Goal: Understand process/instructions

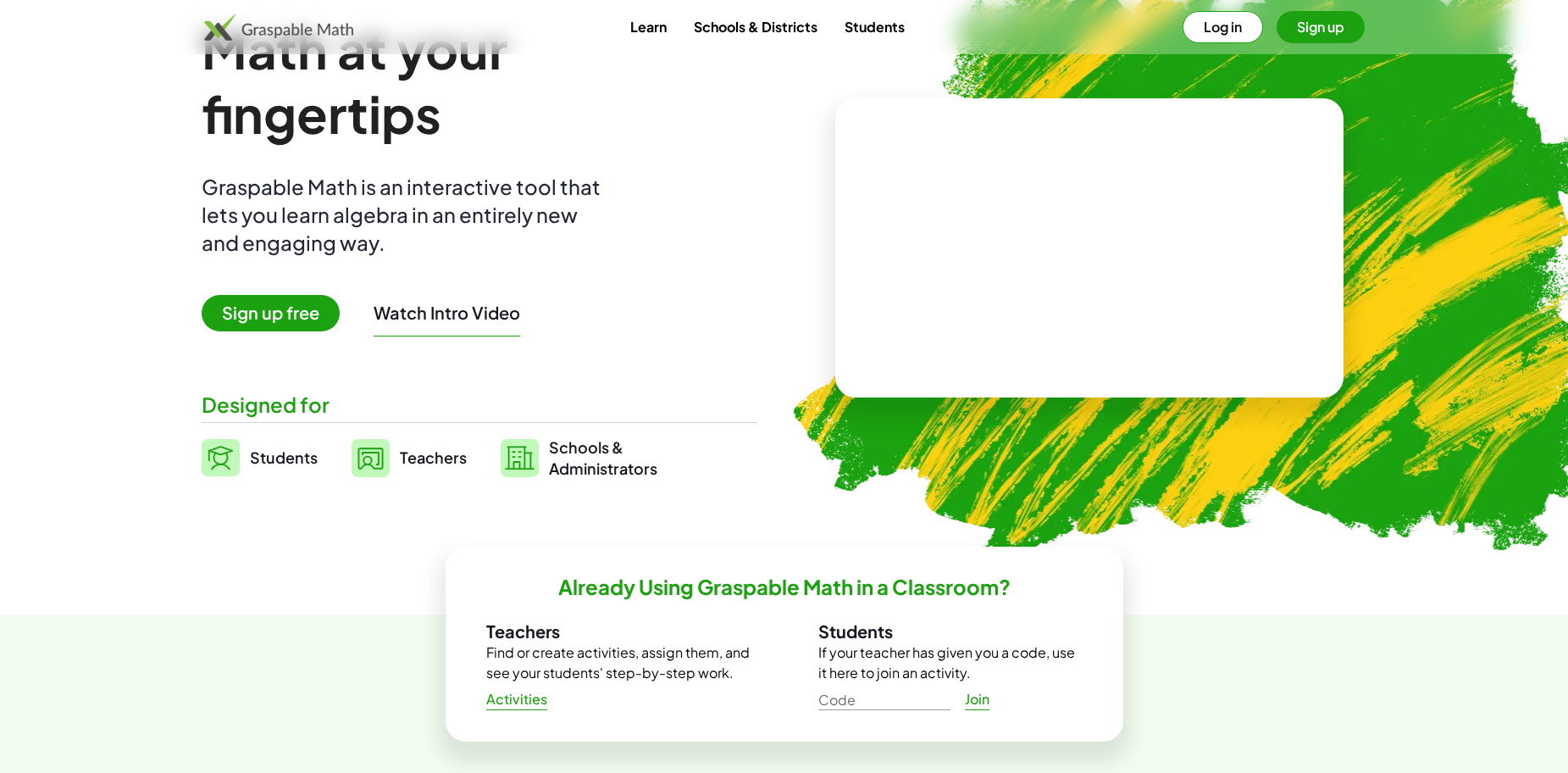
scroll to position [84, 0]
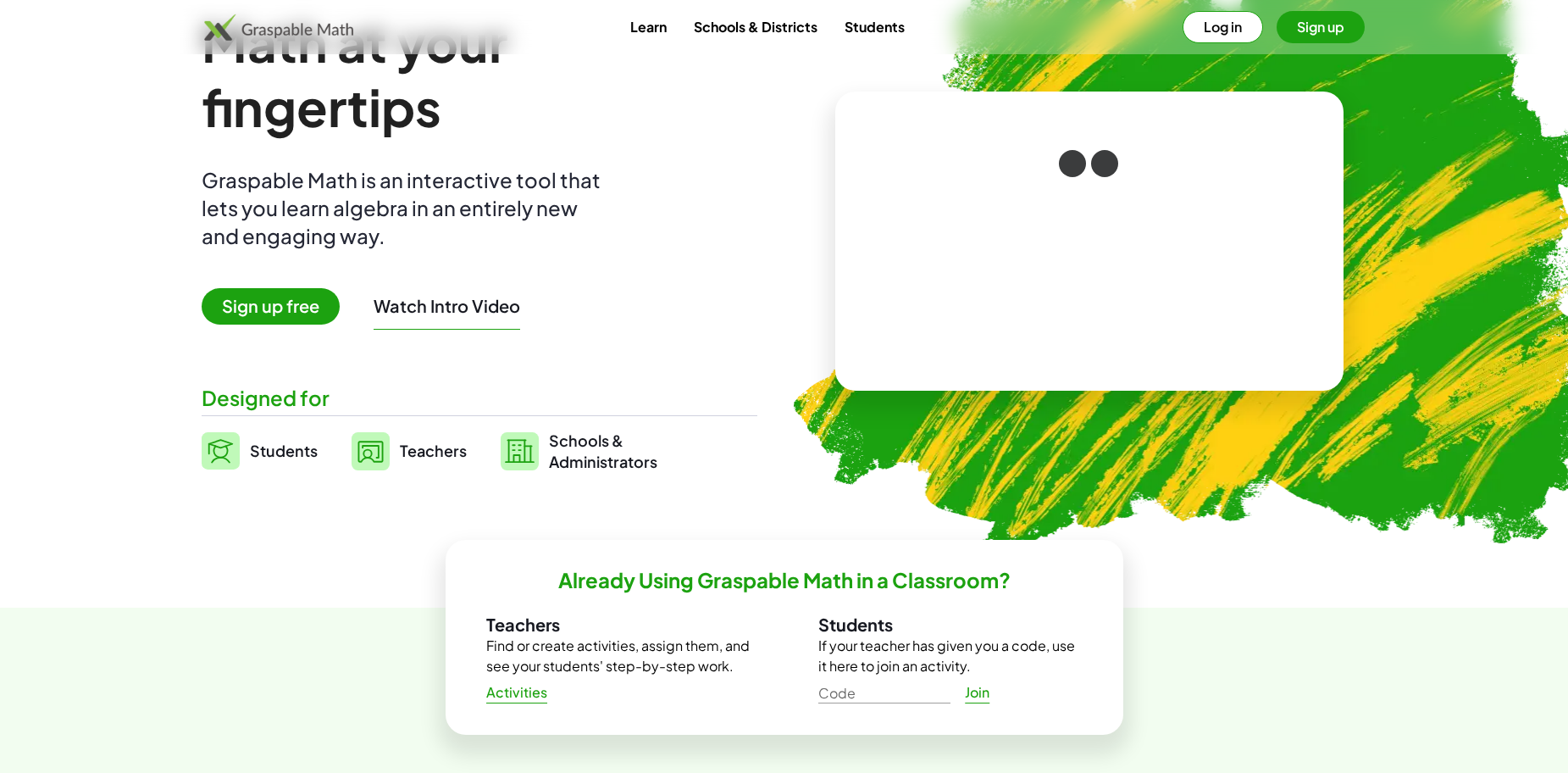
click at [360, 443] on img at bounding box center [370, 451] width 38 height 38
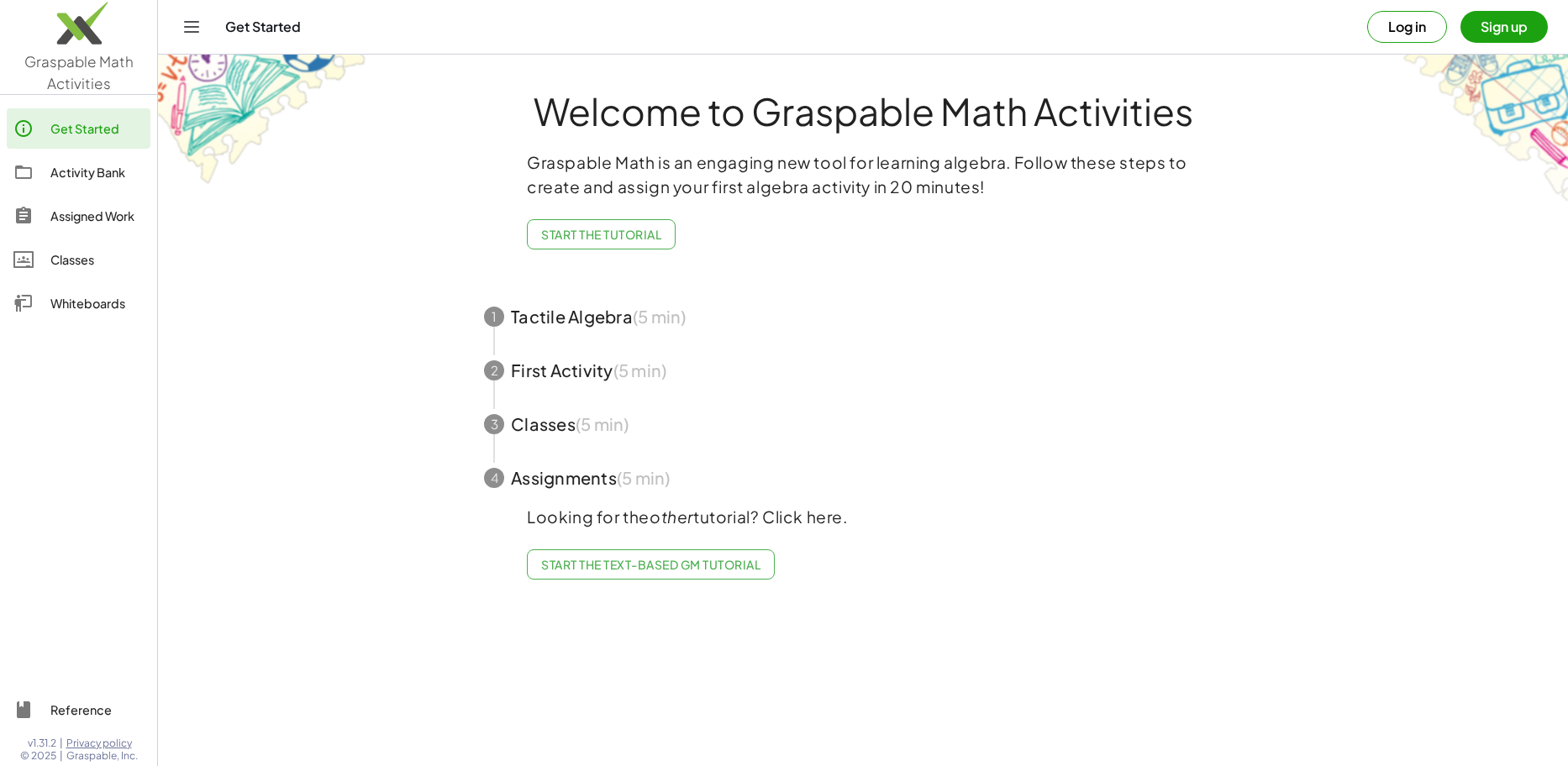
click at [609, 326] on span "button" at bounding box center [863, 316] width 799 height 53
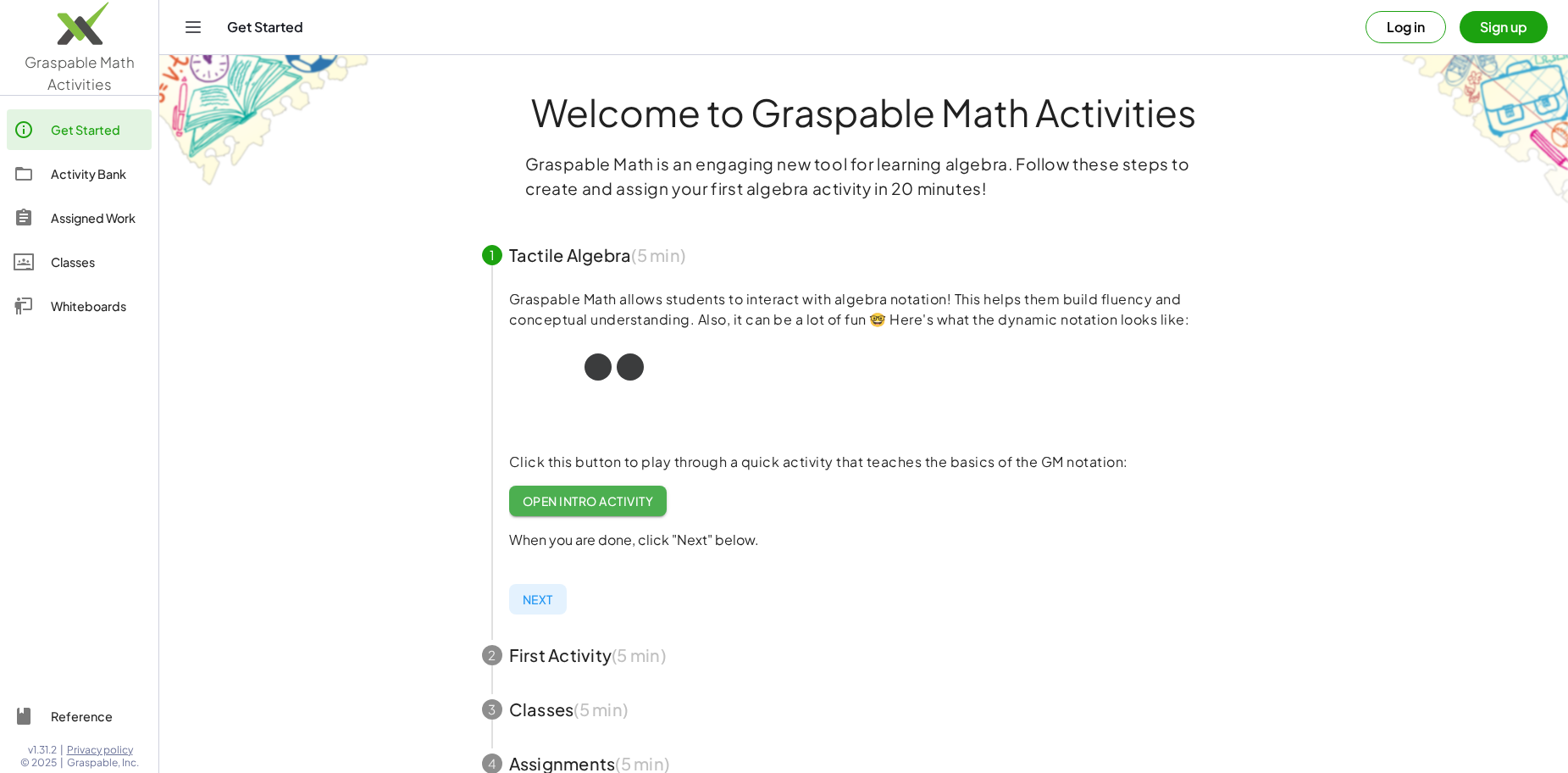
click at [544, 600] on span "Next" at bounding box center [537, 599] width 30 height 16
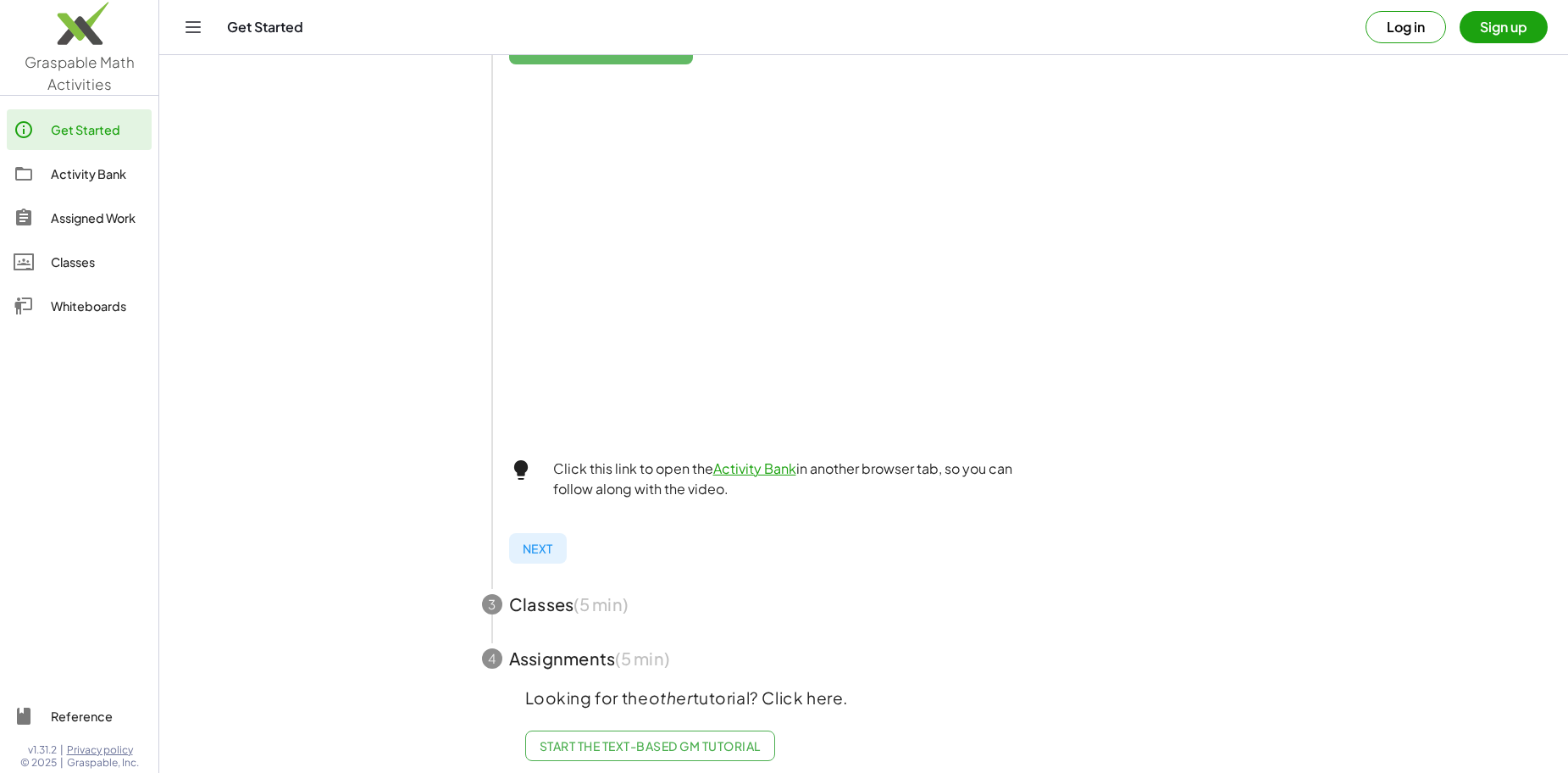
scroll to position [466, 0]
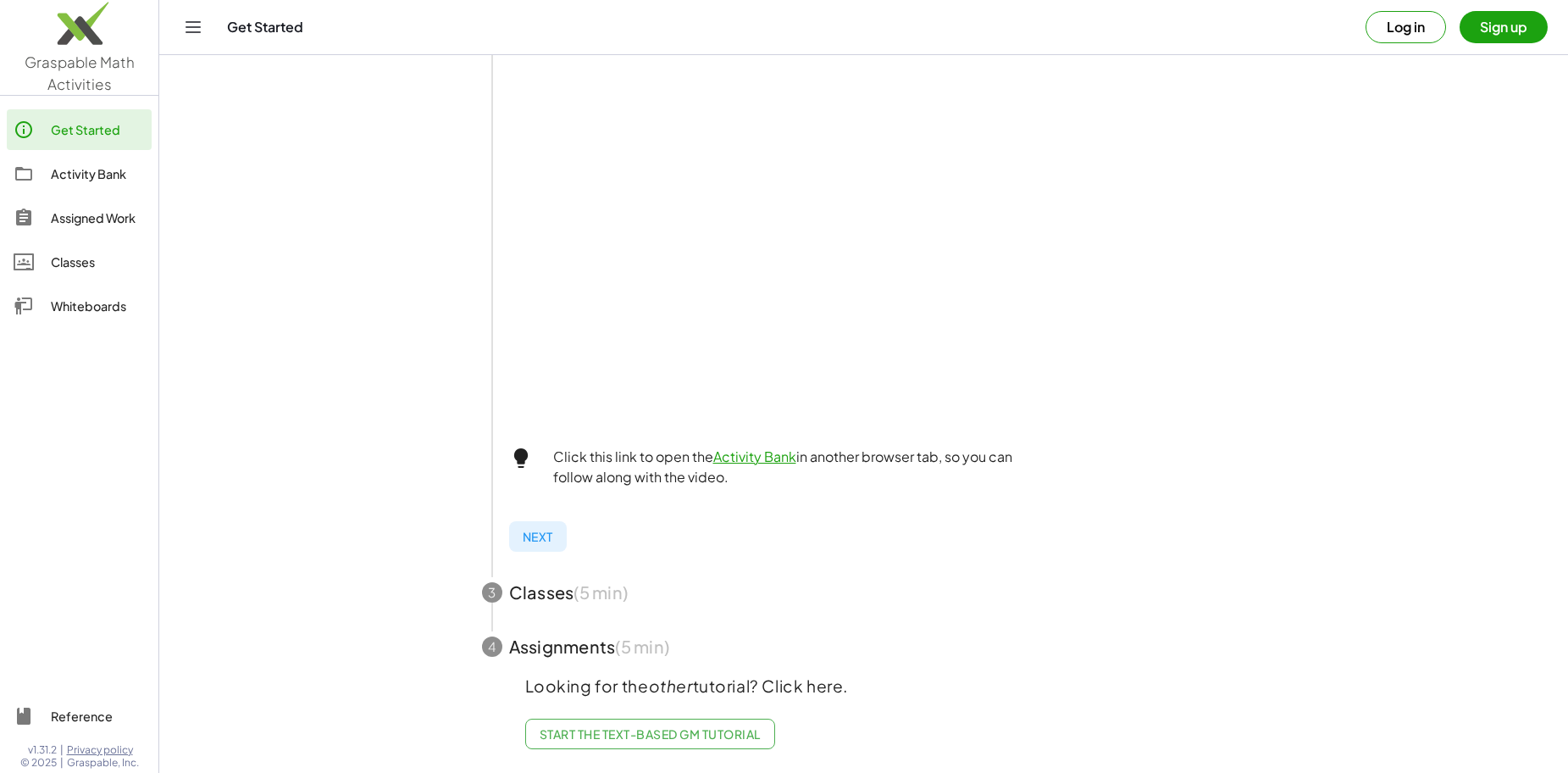
click at [555, 526] on button "Next" at bounding box center [537, 536] width 58 height 30
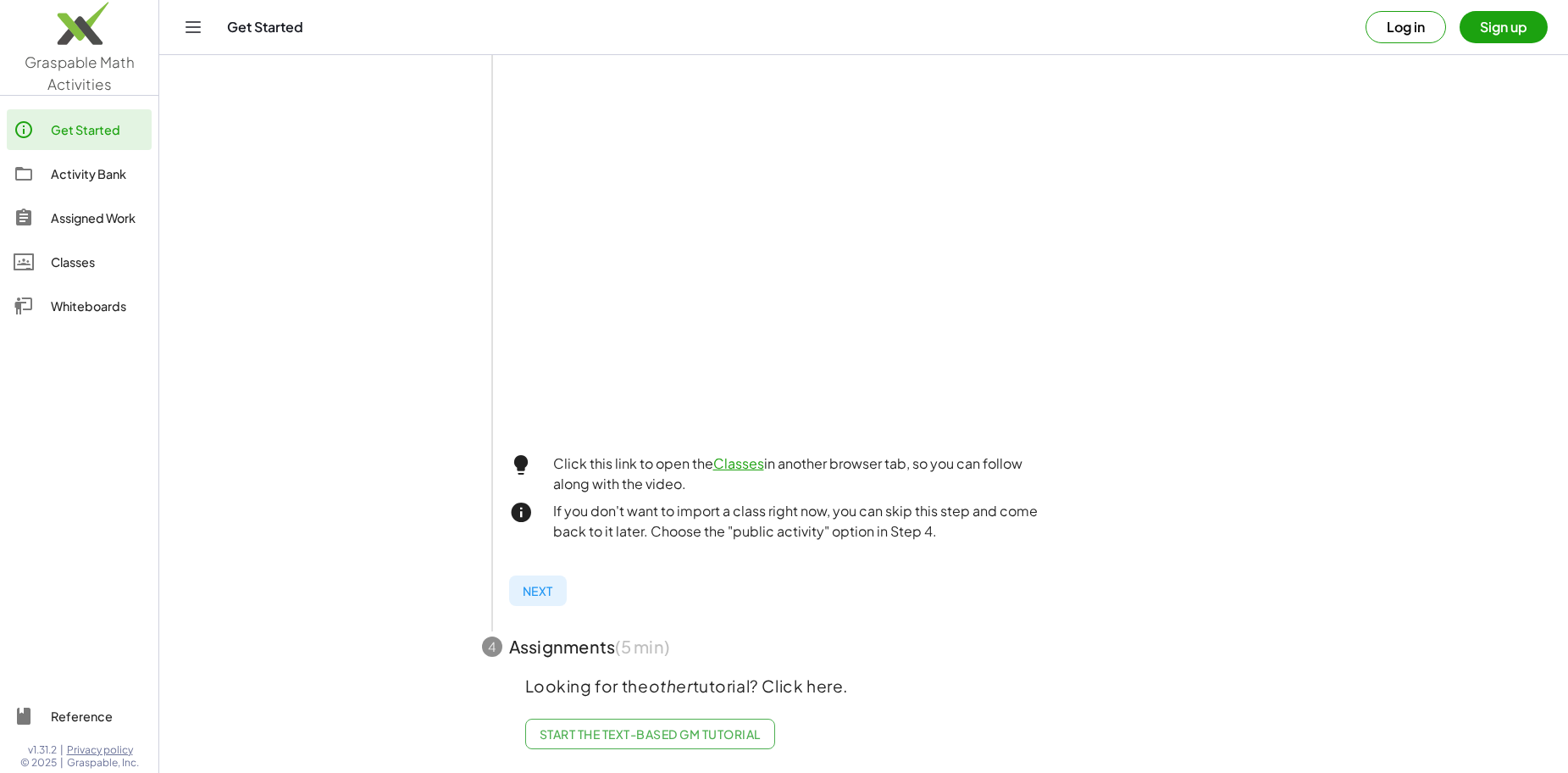
scroll to position [398, 0]
click at [540, 586] on button "Next" at bounding box center [537, 591] width 58 height 30
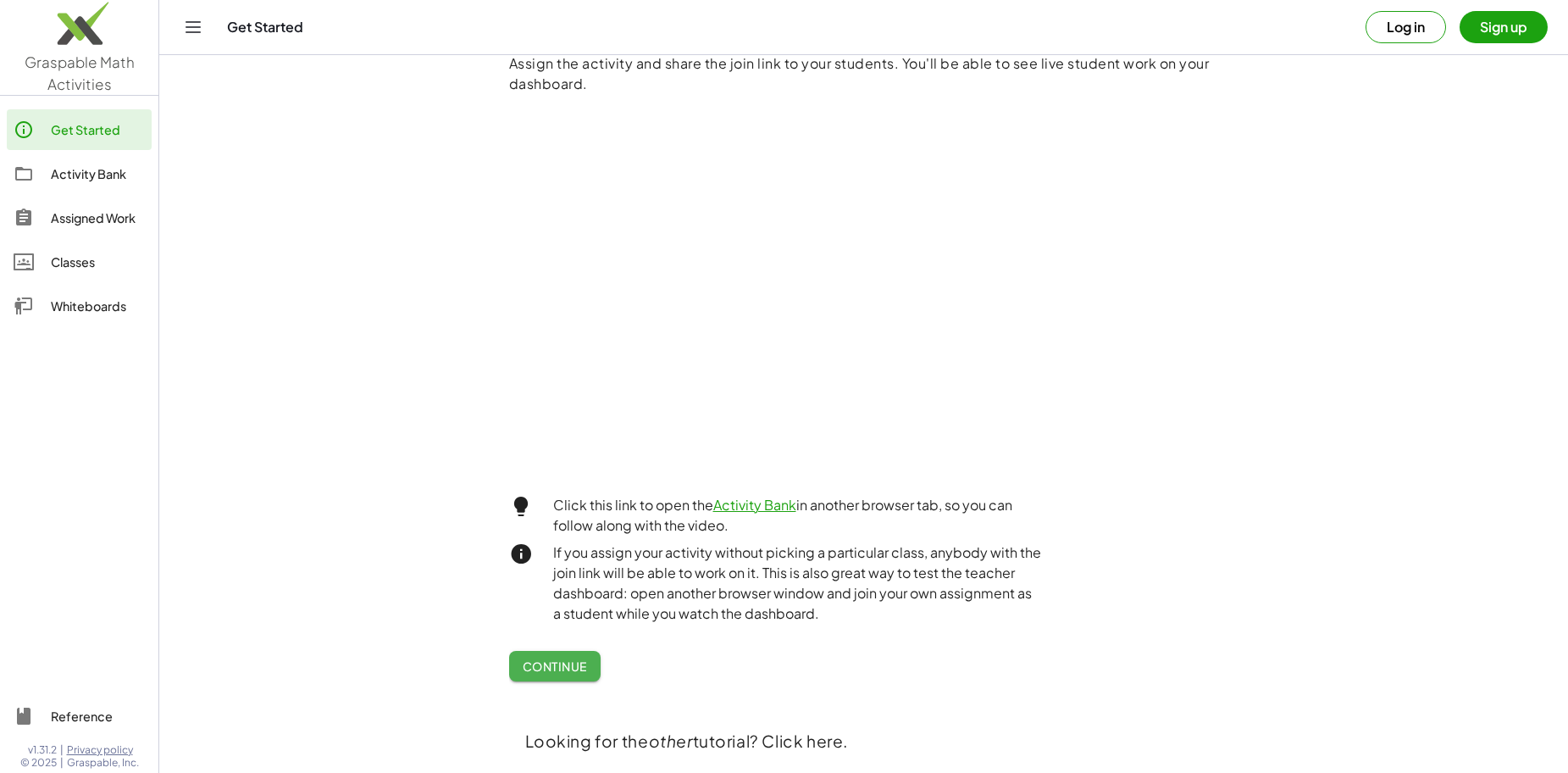
scroll to position [84, 0]
